Goal: Check status

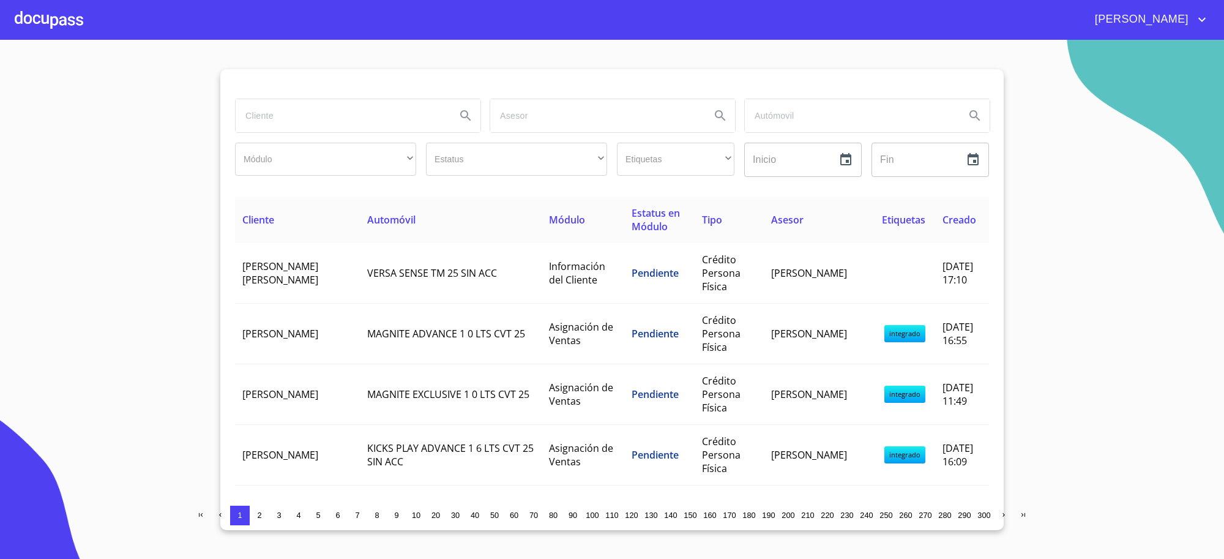
click at [341, 111] on input "search" at bounding box center [341, 115] width 210 height 33
type input "condominio"
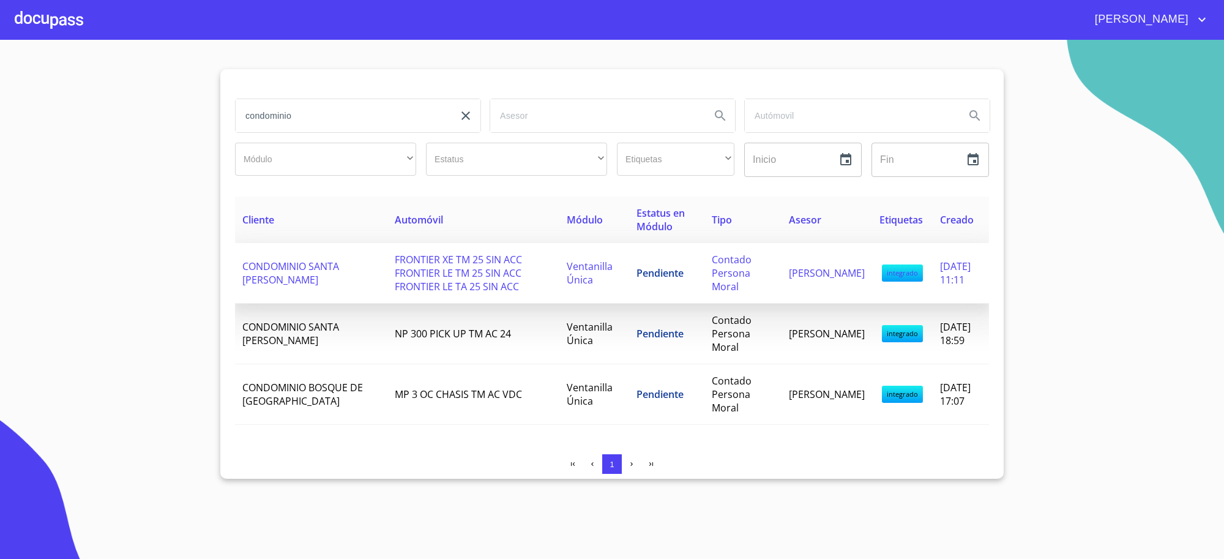
click at [677, 289] on td "Pendiente" at bounding box center [666, 273] width 75 height 61
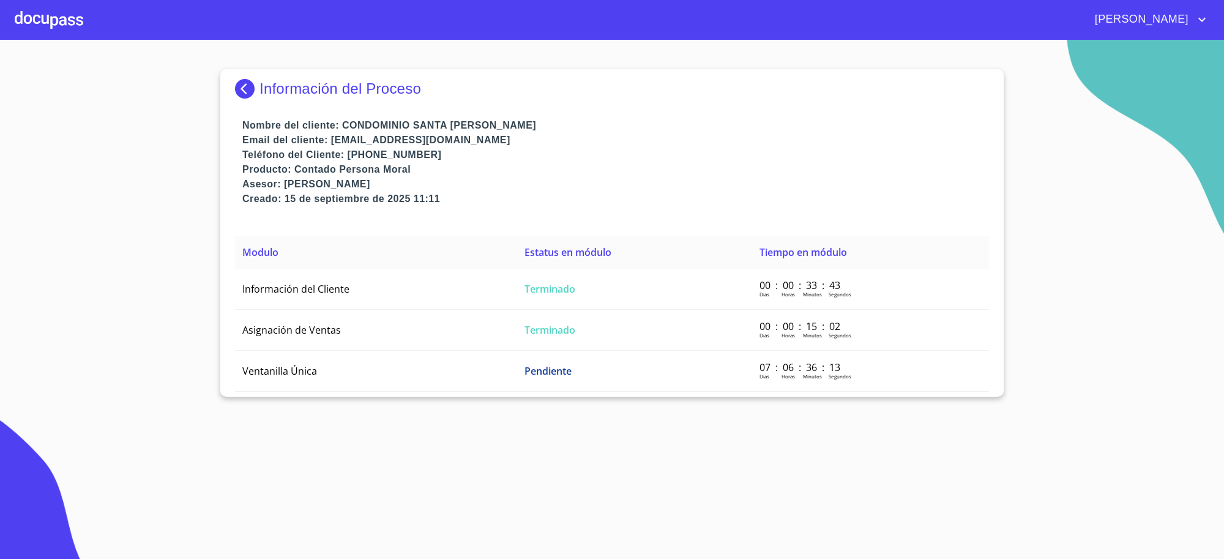
click at [444, 246] on th "Modulo" at bounding box center [376, 252] width 282 height 33
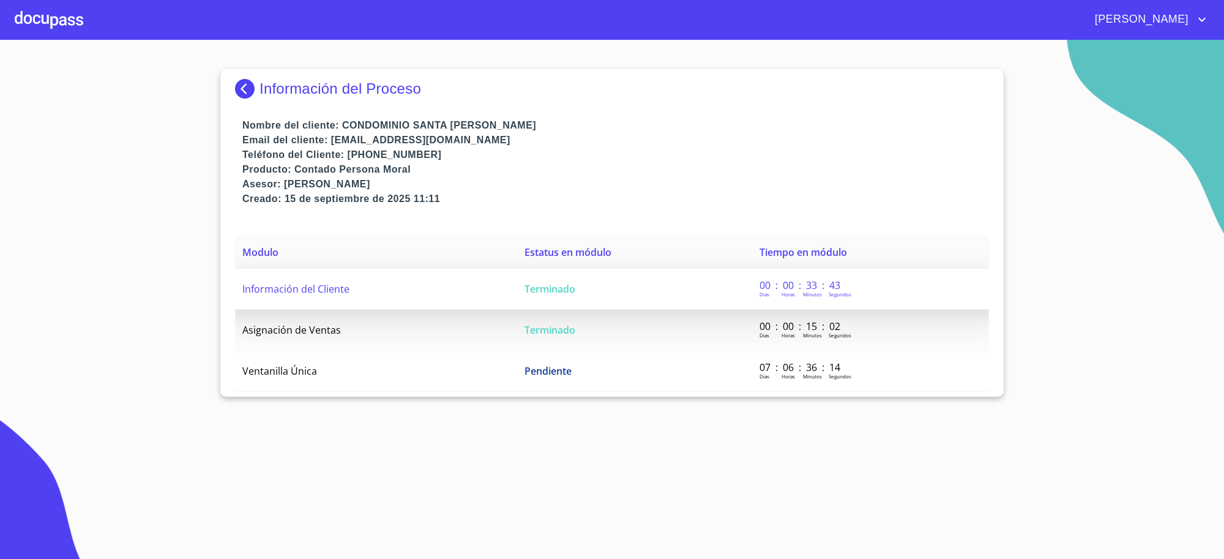
click at [465, 278] on td "Información del Cliente" at bounding box center [376, 289] width 282 height 41
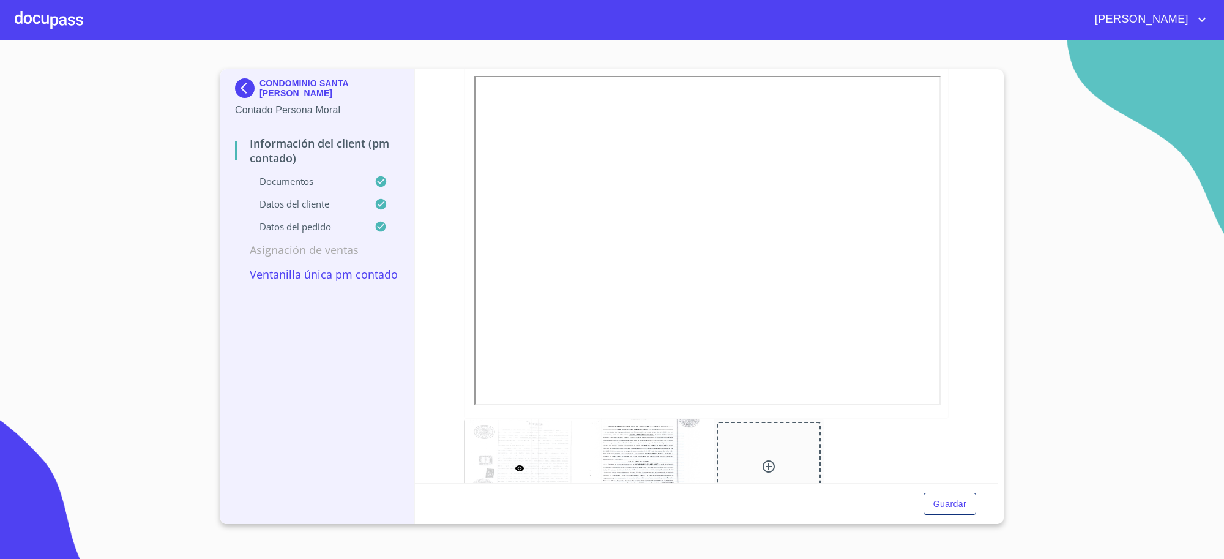
scroll to position [1836, 0]
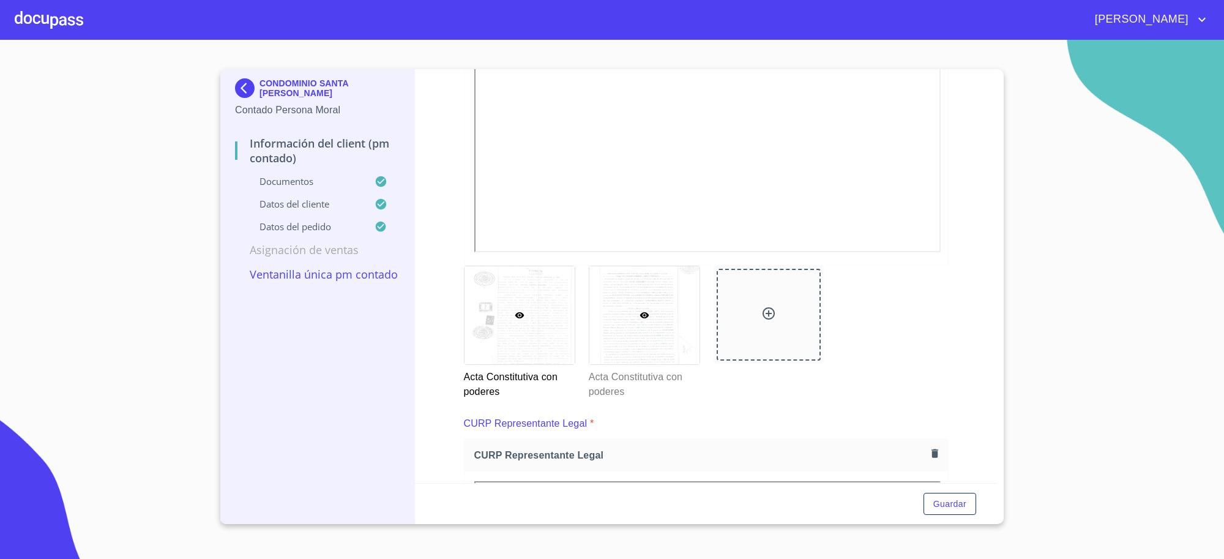
click at [612, 361] on div at bounding box center [644, 315] width 110 height 98
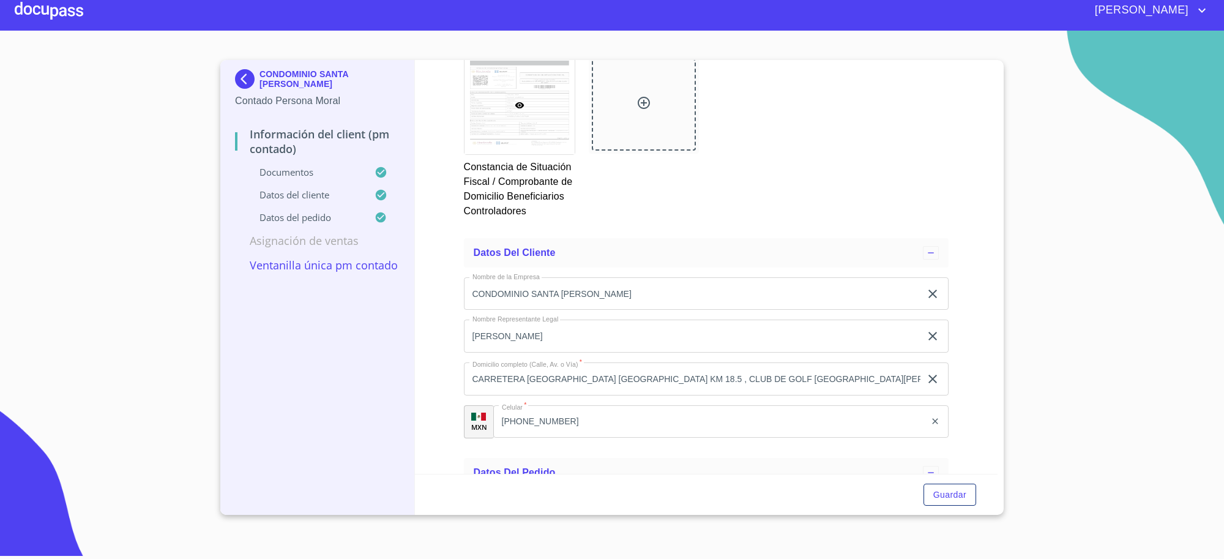
scroll to position [5312, 0]
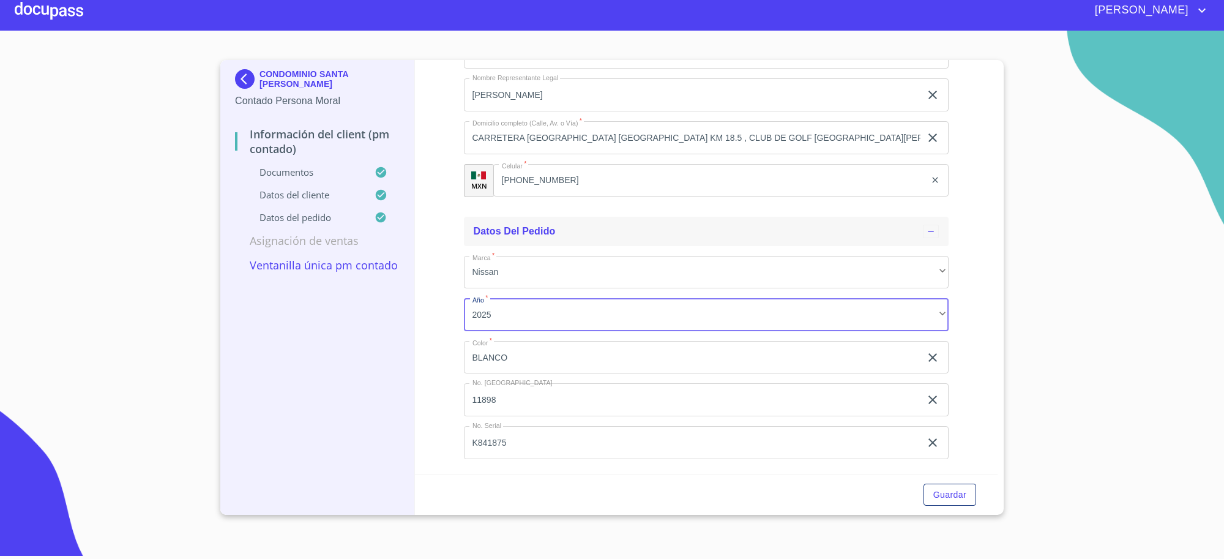
drag, startPoint x: 885, startPoint y: 327, endPoint x: 709, endPoint y: 219, distance: 207.4
click at [709, 219] on div "Datos del pedido" at bounding box center [706, 231] width 485 height 29
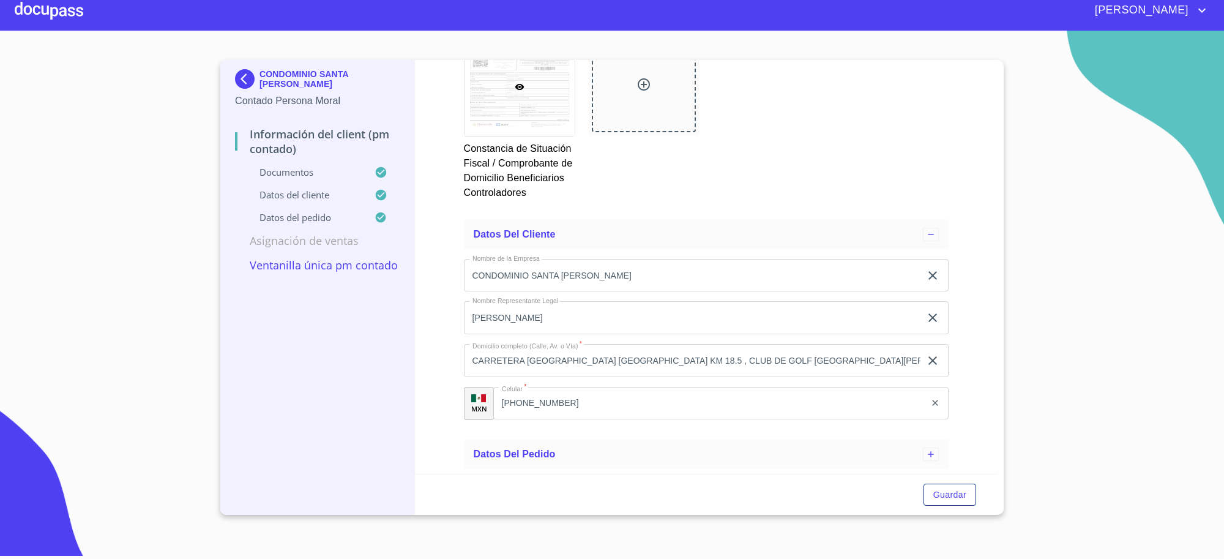
scroll to position [5091, 0]
click at [256, 87] on img at bounding box center [247, 79] width 24 height 20
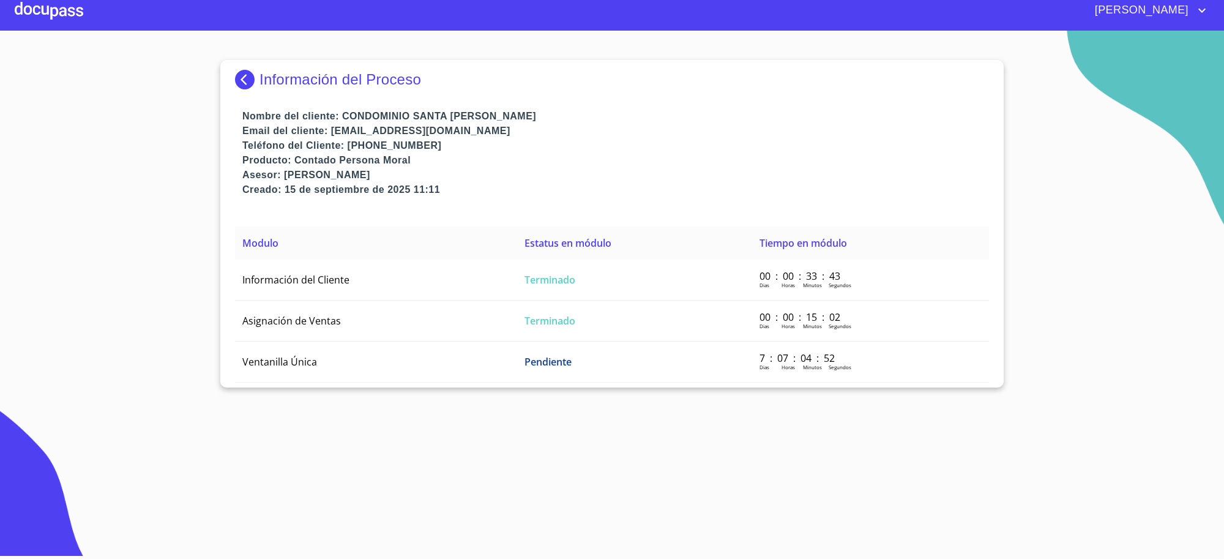
click at [251, 81] on img at bounding box center [247, 80] width 24 height 20
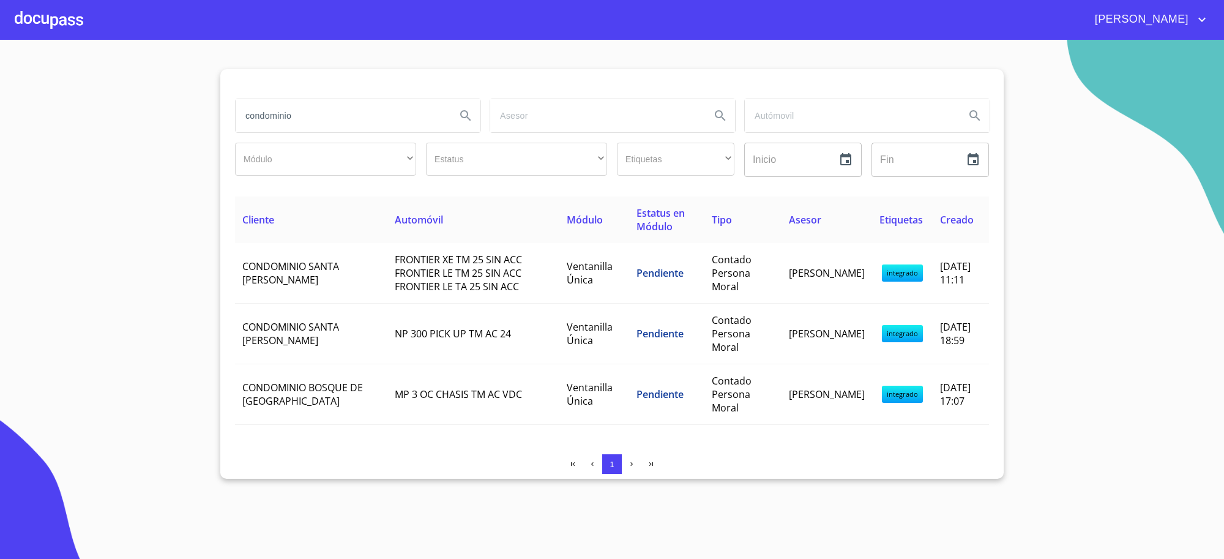
click at [294, 119] on input "condominio" at bounding box center [341, 115] width 210 height 33
type input "sbleasing"
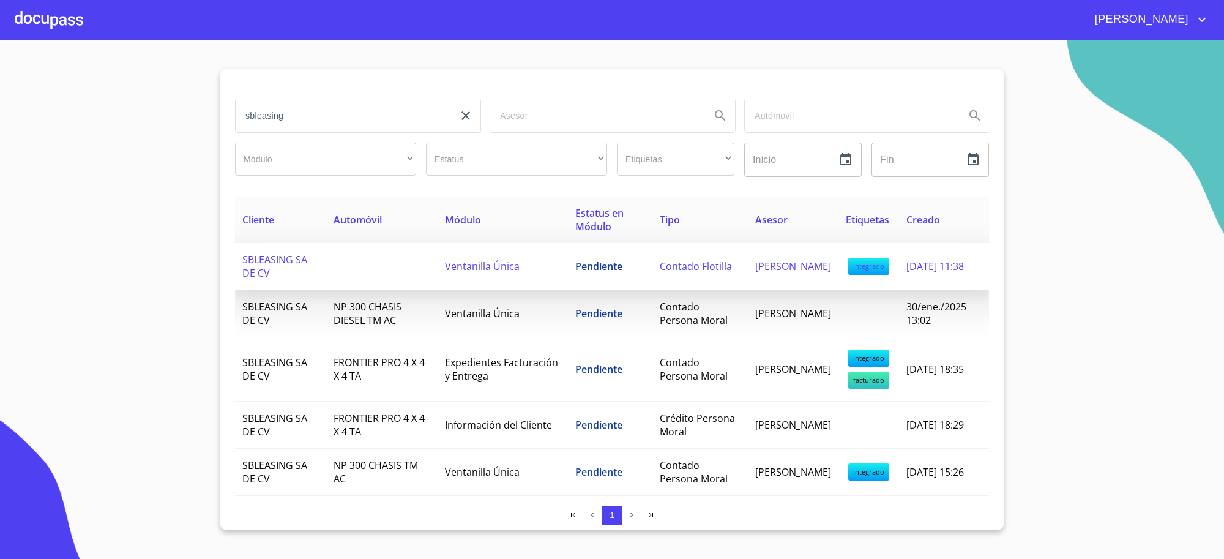
click at [542, 264] on td "Ventanilla Única" at bounding box center [502, 266] width 130 height 47
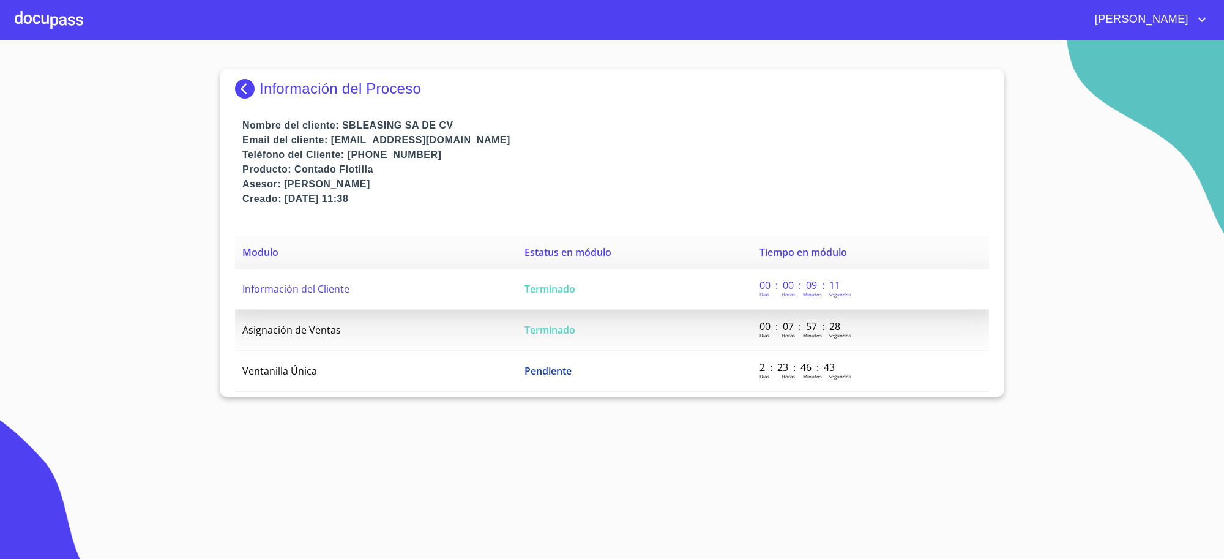
click at [616, 286] on td "Terminado" at bounding box center [634, 289] width 235 height 41
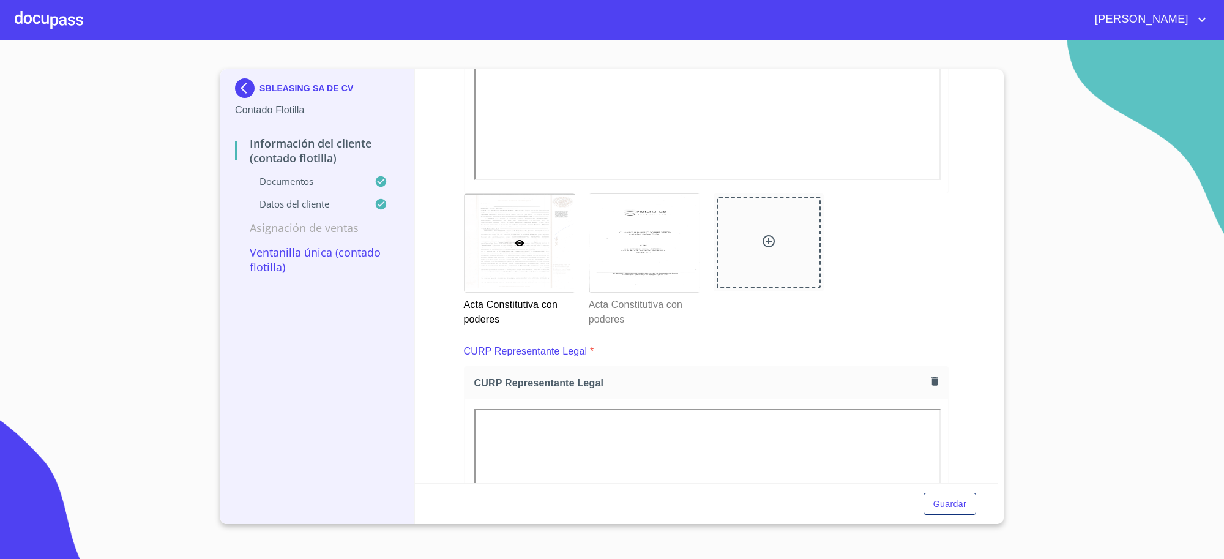
scroll to position [2039, 0]
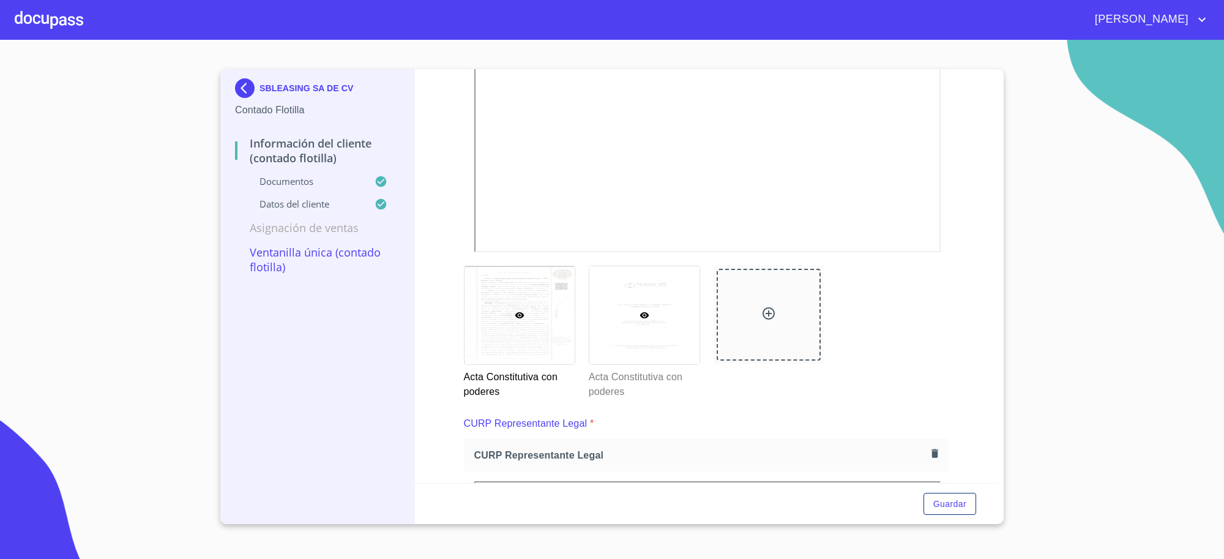
click at [652, 337] on div at bounding box center [644, 315] width 110 height 98
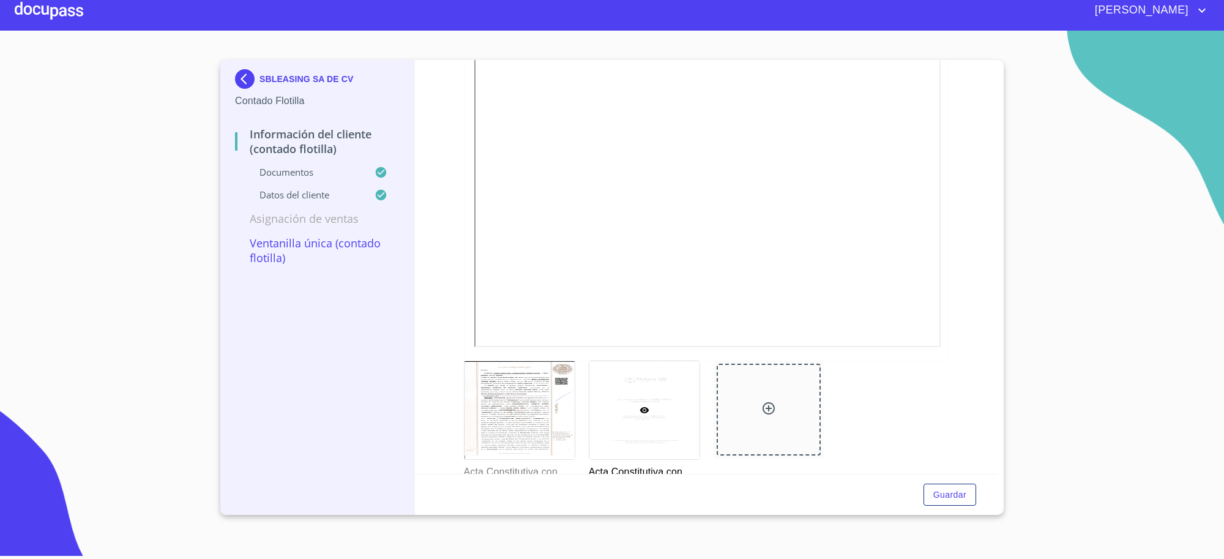
scroll to position [1885, 0]
